Goal: Task Accomplishment & Management: Manage account settings

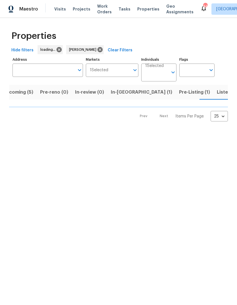
scroll to position [0, 11]
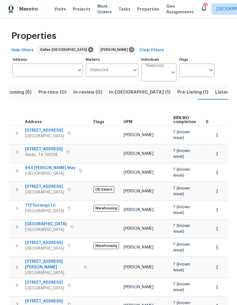
click at [120, 94] on span "In-reno (1)" at bounding box center [139, 92] width 61 height 8
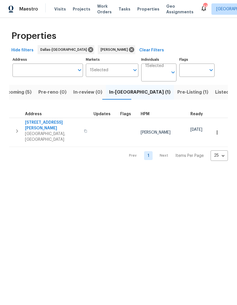
click at [43, 123] on span "364 Bonita St" at bounding box center [52, 125] width 55 height 11
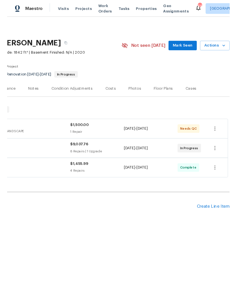
scroll to position [0, 84]
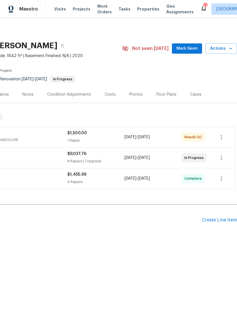
click at [133, 93] on div "Photos" at bounding box center [135, 95] width 13 height 6
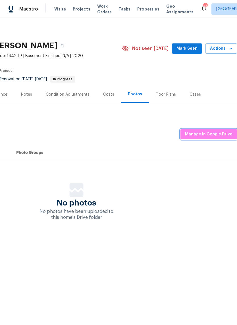
click at [220, 130] on button "Manage in Google Drive" at bounding box center [208, 134] width 57 height 11
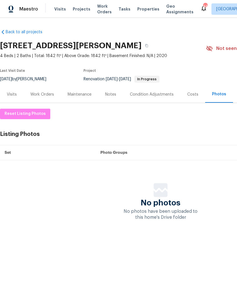
click at [114, 93] on div "Notes" at bounding box center [110, 95] width 11 height 6
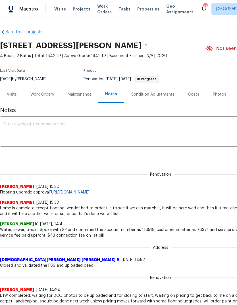
click at [45, 154] on div "Renovation (current) d827df52-9f93-477a-85b8-05187f961add ​ Add" at bounding box center [160, 155] width 321 height 11
click at [23, 124] on textarea at bounding box center [160, 132] width 314 height 20
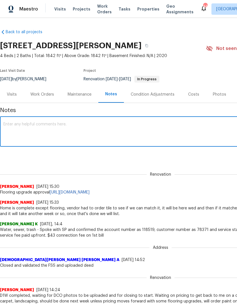
click at [15, 125] on textarea at bounding box center [160, 132] width 314 height 20
paste textarea "Loremi- Dol sitametc/adipisci elitse, doe temporin utlab etdo magn aliquae. (Ad…"
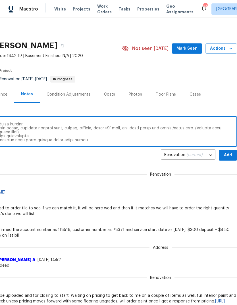
scroll to position [0, 84]
type textarea "Loremi- Dol sitametc/adipisci elitse, doe temporin utlab etdo magn aliquae. (Ad…"
click at [229, 155] on span "Add" at bounding box center [227, 155] width 9 height 7
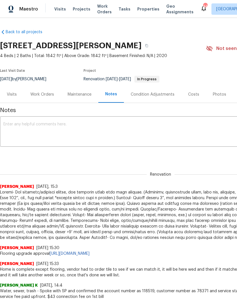
scroll to position [0, 0]
